Goal: Obtain resource: Obtain resource

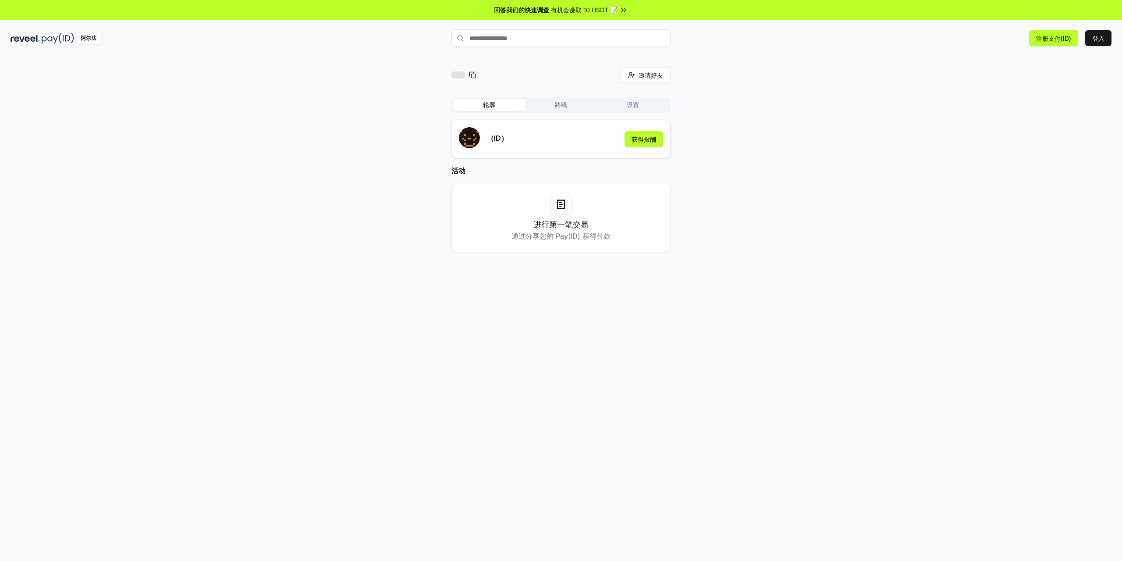
click at [85, 38] on font "阿尔法" at bounding box center [89, 38] width 16 height 7
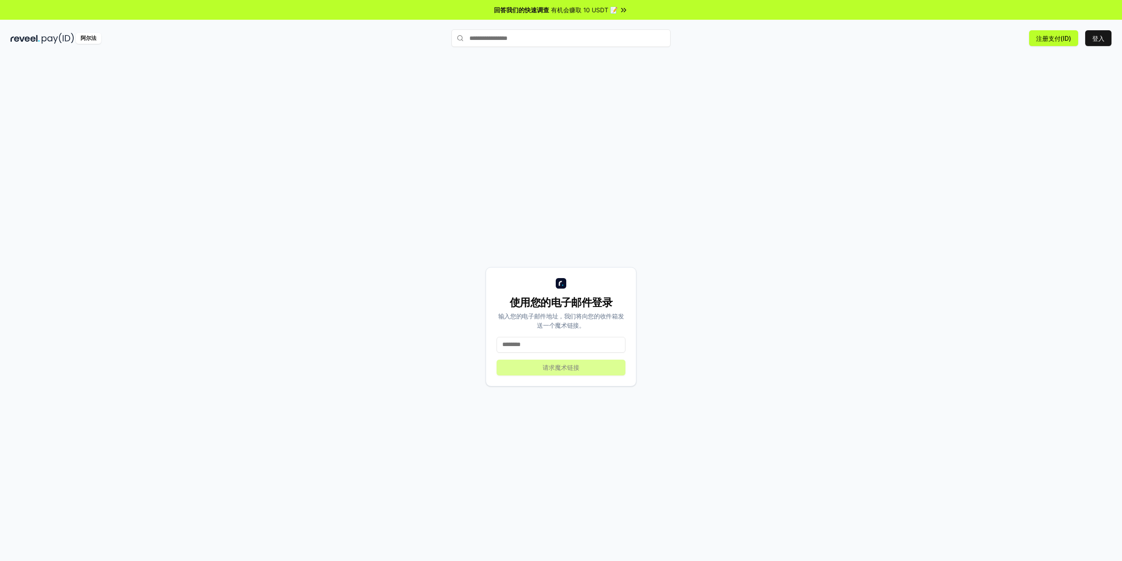
click at [28, 36] on img at bounding box center [25, 38] width 29 height 11
click at [38, 39] on img at bounding box center [25, 38] width 29 height 11
